Goal: Information Seeking & Learning: Learn about a topic

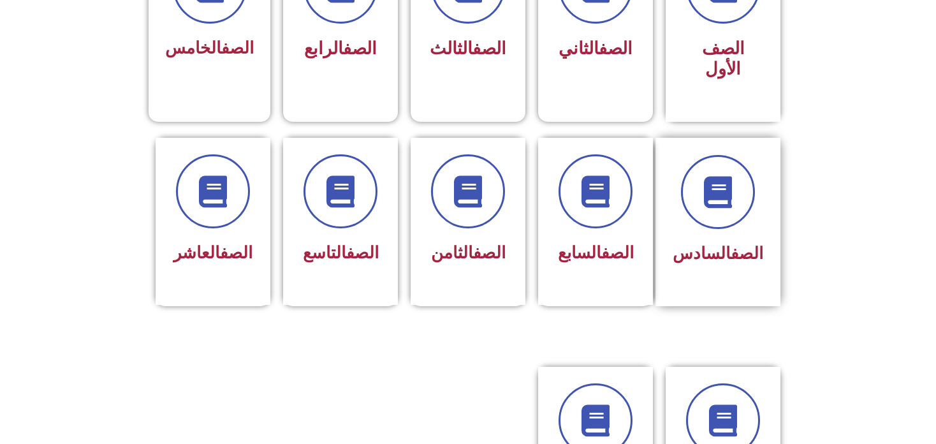
scroll to position [637, 0]
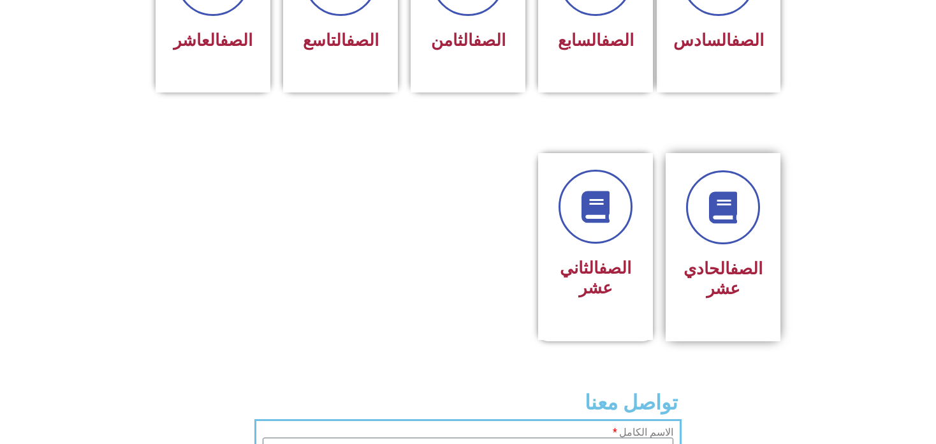
click at [700, 220] on div at bounding box center [723, 207] width 80 height 74
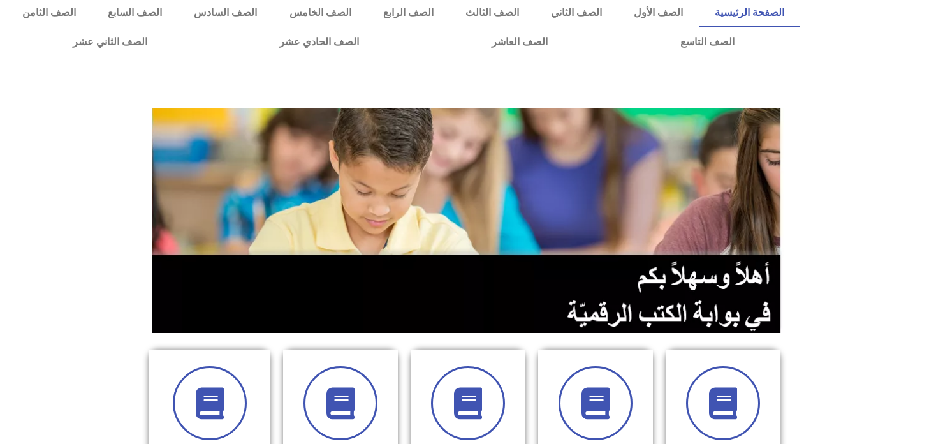
scroll to position [0, 0]
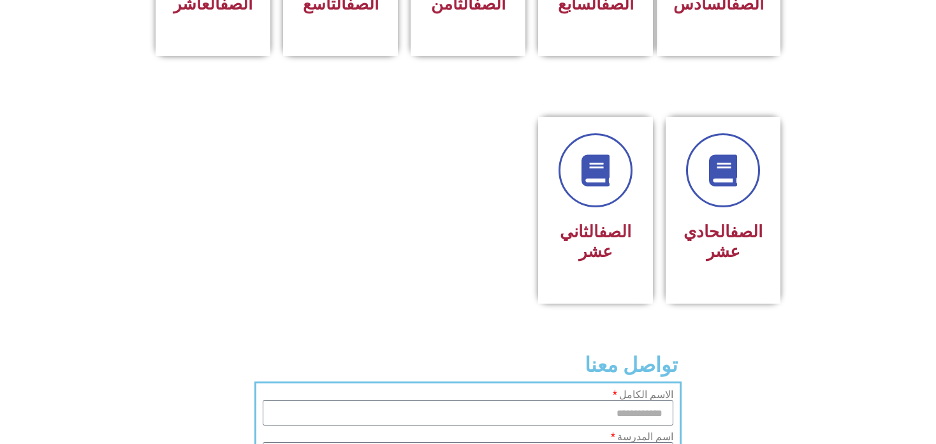
scroll to position [577, 0]
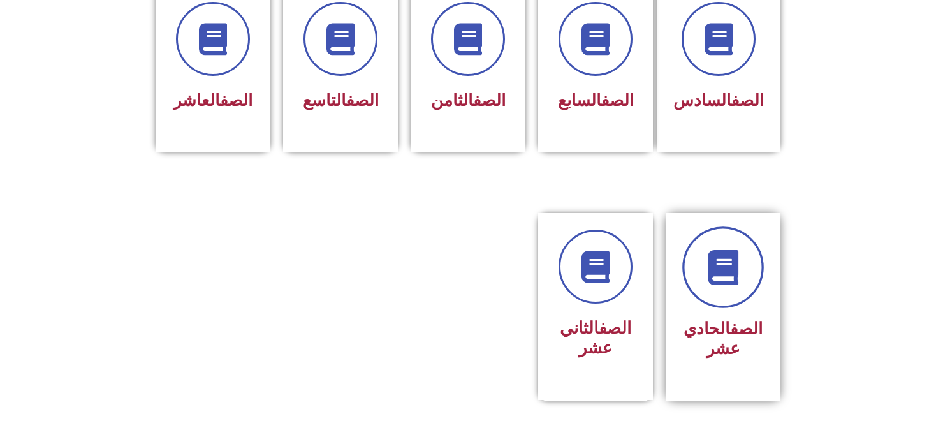
click at [725, 268] on link at bounding box center [723, 267] width 82 height 82
click at [761, 271] on div at bounding box center [723, 267] width 80 height 74
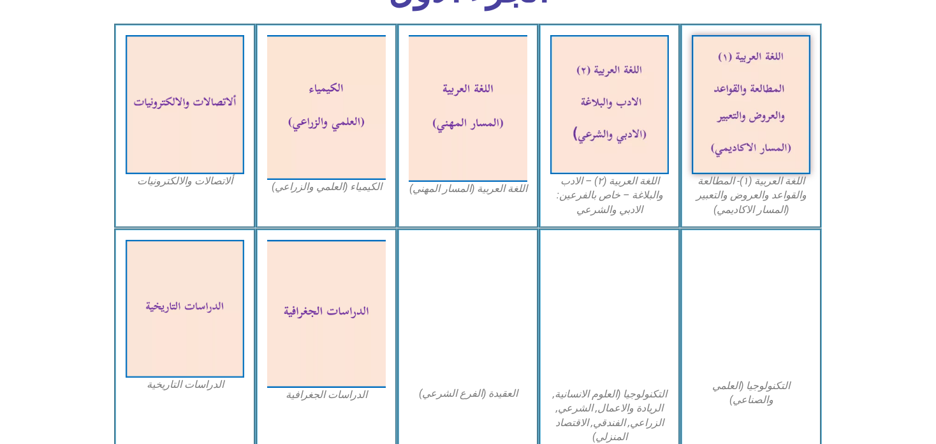
scroll to position [425, 0]
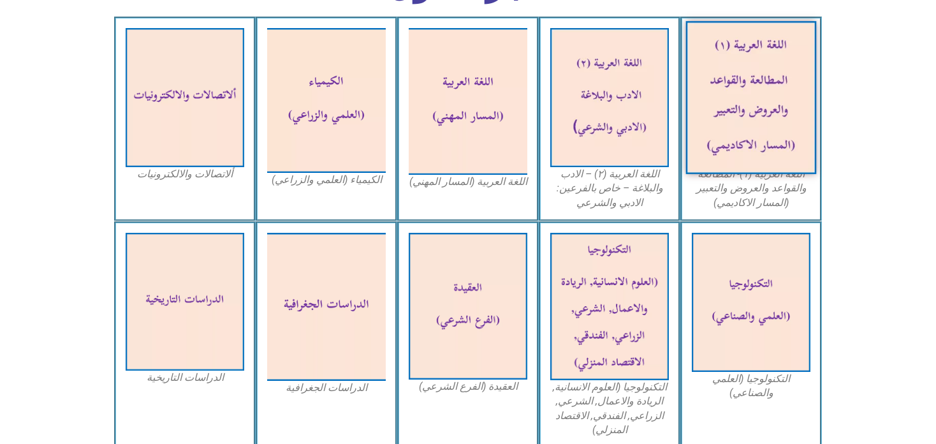
click at [757, 148] on img at bounding box center [751, 97] width 131 height 153
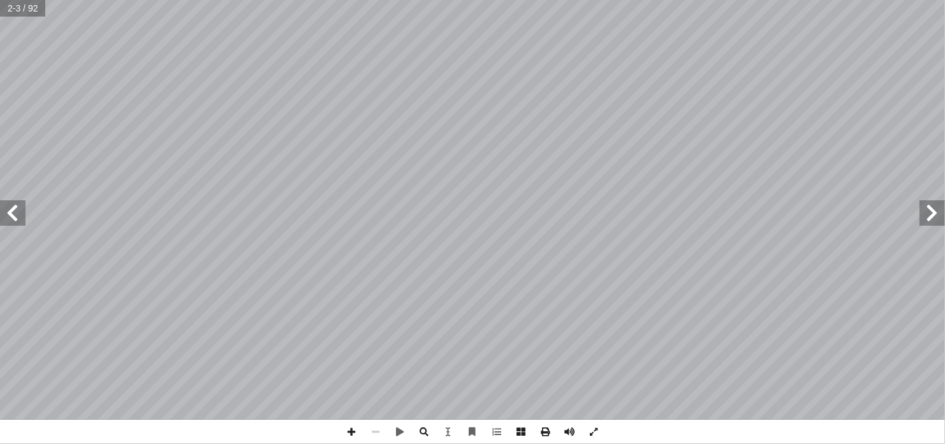
click at [352, 436] on span at bounding box center [351, 431] width 24 height 24
click at [352, 430] on span at bounding box center [351, 431] width 24 height 24
click at [0, 116] on html "الصفحة الرئيسية الصف الأول الصف الثاني الصف الثالث الصف الرابع الصف الخامس الصف…" at bounding box center [472, 58] width 945 height 116
click at [15, 212] on span at bounding box center [12, 212] width 25 height 25
click at [373, 431] on span at bounding box center [375, 431] width 24 height 24
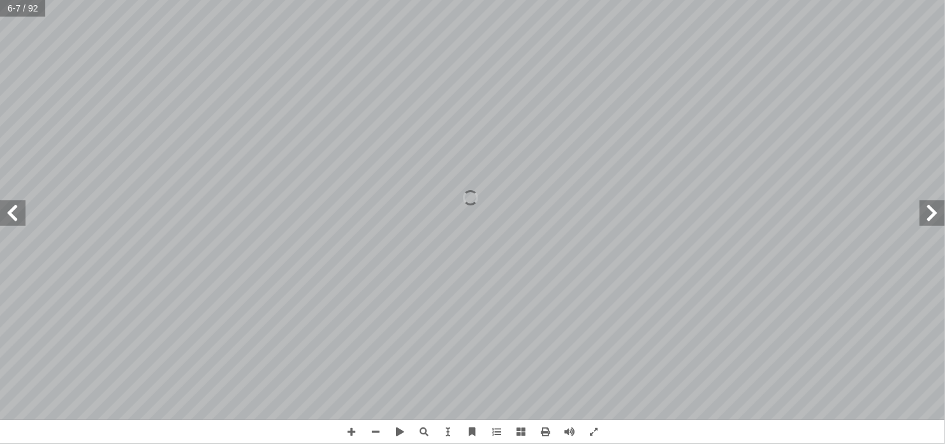
click at [18, 219] on span at bounding box center [12, 212] width 25 height 25
click at [21, 219] on span at bounding box center [12, 212] width 25 height 25
click at [16, 212] on span at bounding box center [12, 212] width 25 height 25
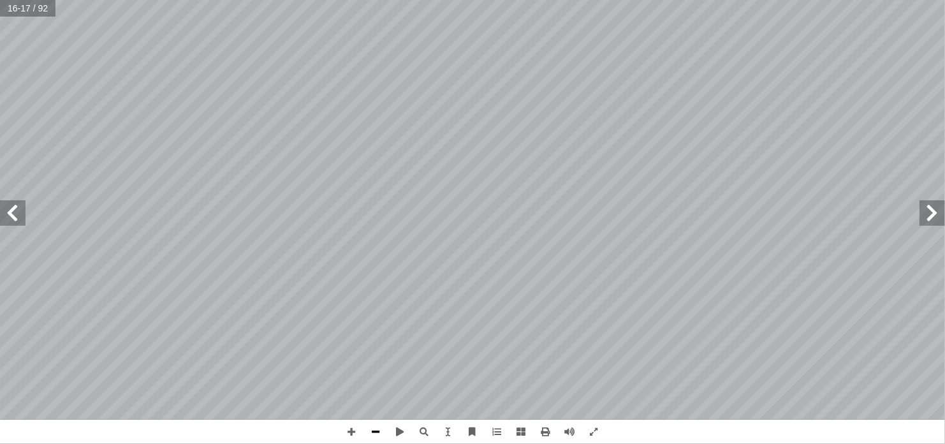
click at [372, 426] on span at bounding box center [375, 431] width 24 height 24
click at [20, 221] on span at bounding box center [12, 212] width 25 height 25
click at [9, 209] on span at bounding box center [12, 212] width 25 height 25
click at [931, 207] on span at bounding box center [931, 212] width 25 height 25
